Goal: Task Accomplishment & Management: Manage account settings

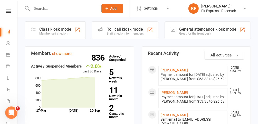
click at [242, 7] on link "KF Karl Faraj Fit Express - Reservoir" at bounding box center [218, 8] width 61 height 10
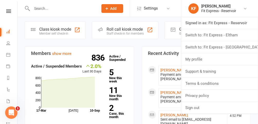
click at [232, 37] on link "Switch to: Fit Express - Eltham" at bounding box center [219, 35] width 77 height 12
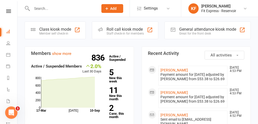
click at [52, 6] on input "text" at bounding box center [62, 8] width 64 height 7
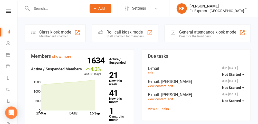
click at [75, 7] on input "text" at bounding box center [56, 8] width 53 height 7
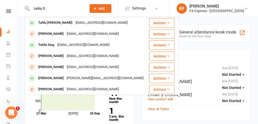
type input "tahlu fr"
click at [74, 23] on div "tahlufrazer@gmail.com" at bounding box center [101, 22] width 55 height 7
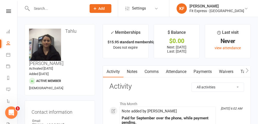
click at [200, 70] on link "Payments" at bounding box center [202, 71] width 25 height 12
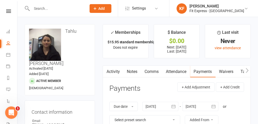
click at [8, 10] on icon at bounding box center [8, 11] width 5 height 3
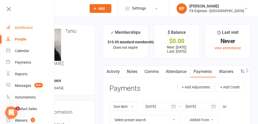
click at [28, 26] on div "Dashboard" at bounding box center [24, 27] width 18 height 4
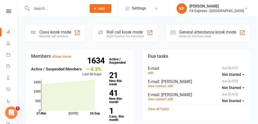
click at [3, 11] on link at bounding box center [8, 11] width 18 height 3
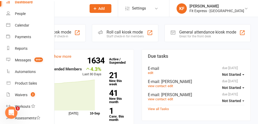
scroll to position [24, 0]
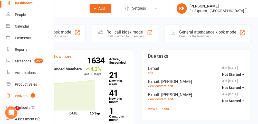
click at [27, 92] on link "Waivers 2" at bounding box center [30, 96] width 49 height 12
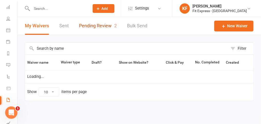
click at [91, 27] on link "Pending Review 2" at bounding box center [98, 26] width 38 height 18
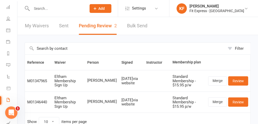
click at [247, 10] on icon at bounding box center [246, 8] width 4 height 4
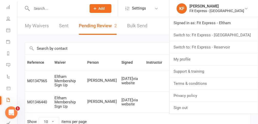
click at [229, 47] on link "Switch to: Fit Express - Reservoir" at bounding box center [213, 47] width 89 height 12
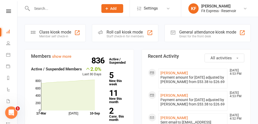
click at [7, 11] on icon at bounding box center [8, 11] width 5 height 3
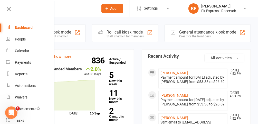
click at [10, 10] on icon at bounding box center [8, 8] width 7 height 7
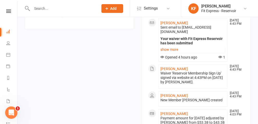
scroll to position [189, 0]
click at [69, 17] on link "show more" at bounding box center [75, 14] width 19 height 5
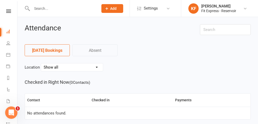
click at [8, 11] on icon at bounding box center [8, 11] width 5 height 3
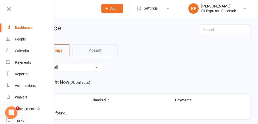
click at [24, 28] on div "Dashboard" at bounding box center [24, 27] width 18 height 4
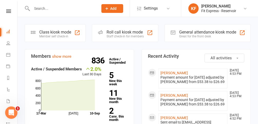
click at [6, 26] on link "Dashboard" at bounding box center [12, 32] width 12 height 12
click at [76, 5] on input "text" at bounding box center [62, 8] width 64 height 7
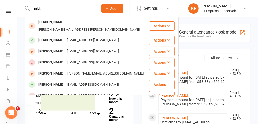
type input "nikki"
click at [59, 36] on div "[PERSON_NAME]" at bounding box center [51, 39] width 29 height 7
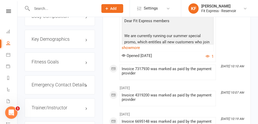
scroll to position [440, 0]
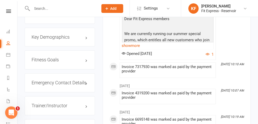
click at [63, 80] on h3 "Emergency Contact Details edit" at bounding box center [60, 82] width 56 height 5
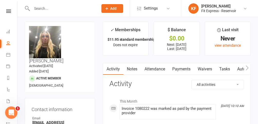
scroll to position [3, 0]
click at [6, 11] on icon at bounding box center [8, 11] width 5 height 3
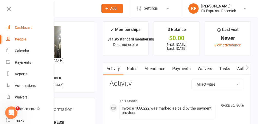
click at [23, 27] on div "Dashboard" at bounding box center [24, 27] width 18 height 4
